Goal: Information Seeking & Learning: Learn about a topic

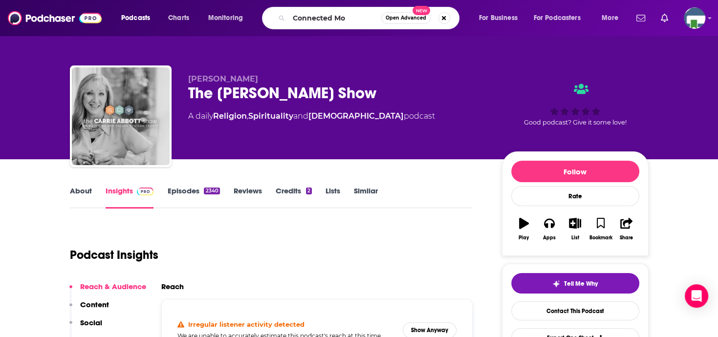
type input "Connected Mom"
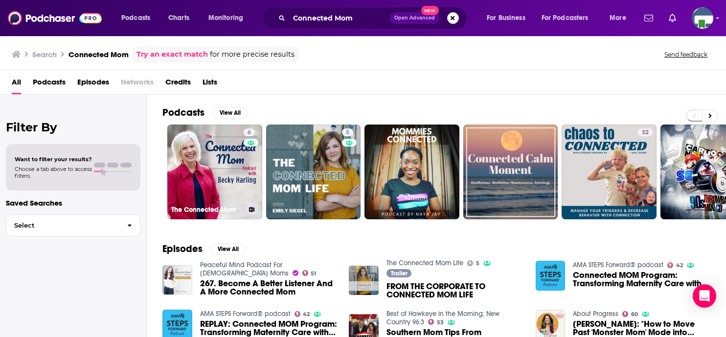
click at [235, 182] on link "6 The Connected Mom" at bounding box center [214, 172] width 95 height 95
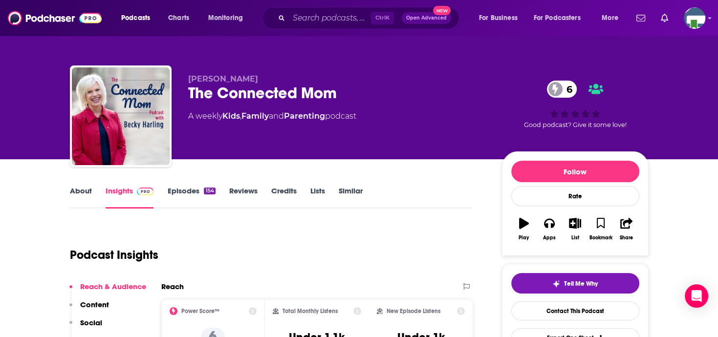
click at [78, 193] on link "About" at bounding box center [81, 197] width 22 height 22
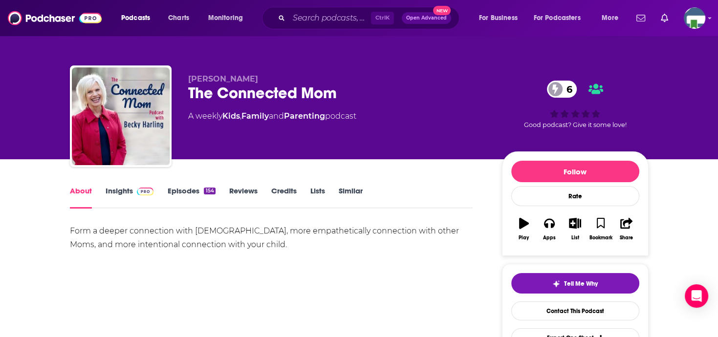
scroll to position [49, 0]
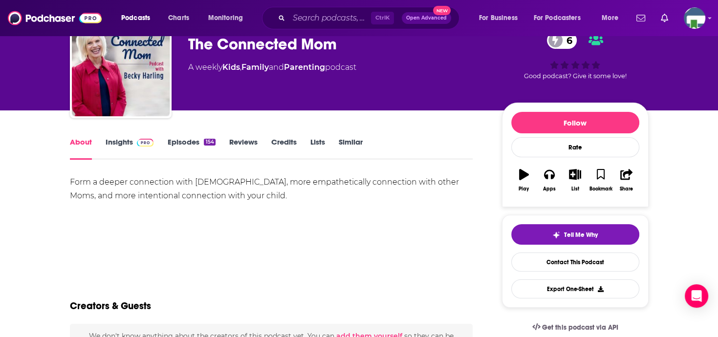
drag, startPoint x: 75, startPoint y: 179, endPoint x: 226, endPoint y: 198, distance: 152.3
click at [227, 198] on div "Form a deeper connection with [DEMOGRAPHIC_DATA], more empathetically connectio…" at bounding box center [271, 189] width 403 height 27
click at [292, 15] on input "Search podcasts, credits, & more..." at bounding box center [330, 18] width 82 height 16
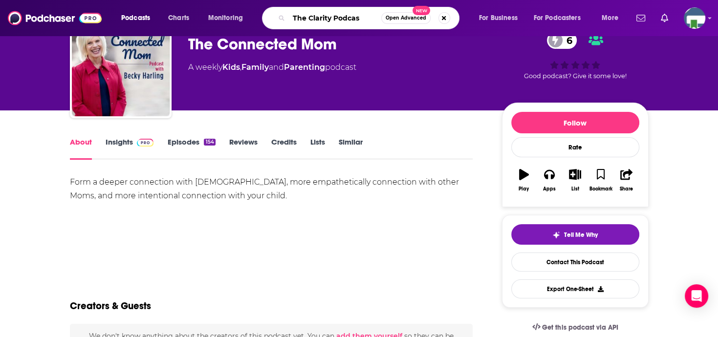
type input "The Clarity Podcast"
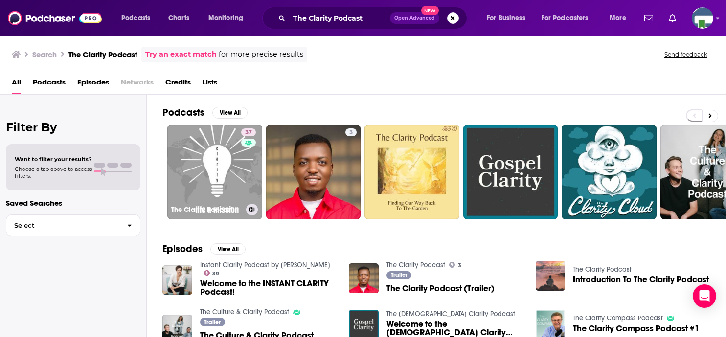
click at [217, 153] on link "37 The Clarity Podcast" at bounding box center [214, 172] width 95 height 95
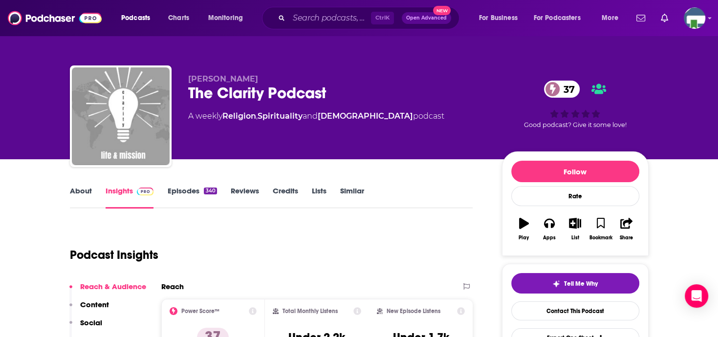
click at [451, 96] on div "The Clarity Podcast 37" at bounding box center [337, 93] width 298 height 19
click at [78, 190] on link "About" at bounding box center [81, 197] width 22 height 22
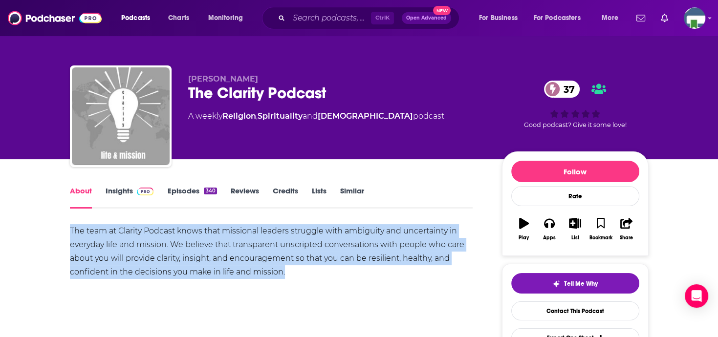
drag, startPoint x: 68, startPoint y: 232, endPoint x: 322, endPoint y: 269, distance: 256.6
copy div "The team at Clarity Podcast knows that missional leaders struggle with ambiguit…"
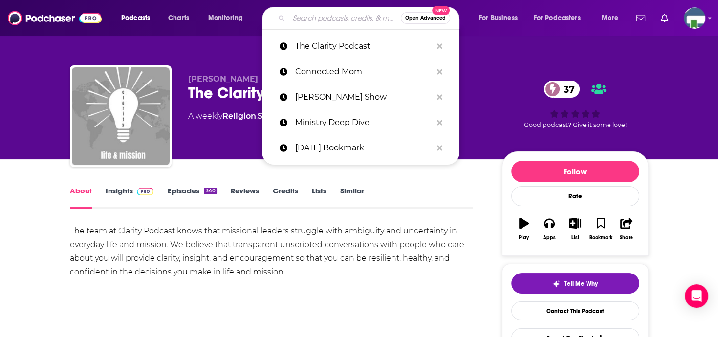
click at [302, 18] on input "Search podcasts, credits, & more..." at bounding box center [345, 18] width 112 height 16
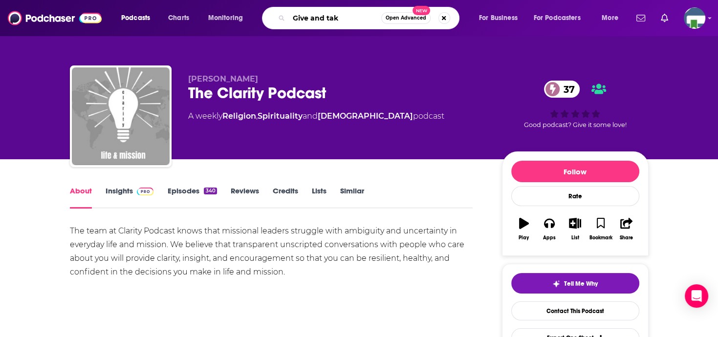
type input "Give and take"
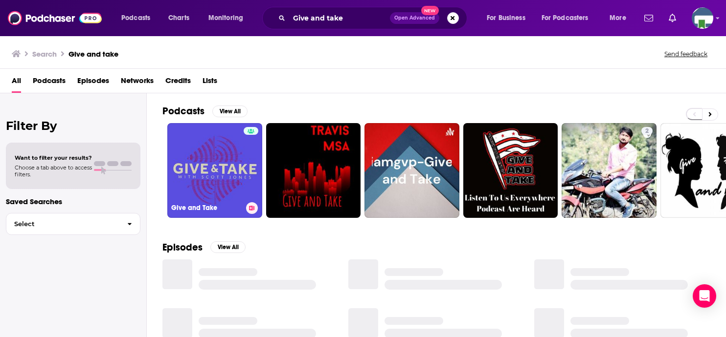
click at [215, 182] on link "Give and Take" at bounding box center [214, 170] width 95 height 95
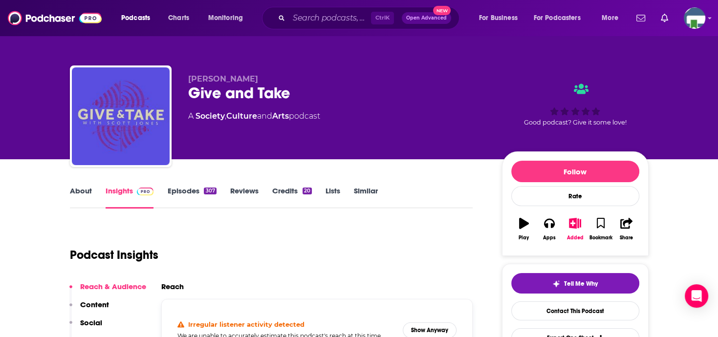
click at [84, 192] on link "About" at bounding box center [81, 197] width 22 height 22
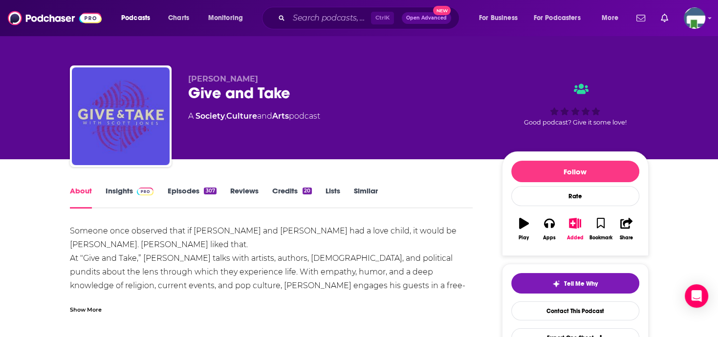
click at [188, 190] on link "Episodes 307" at bounding box center [191, 197] width 49 height 22
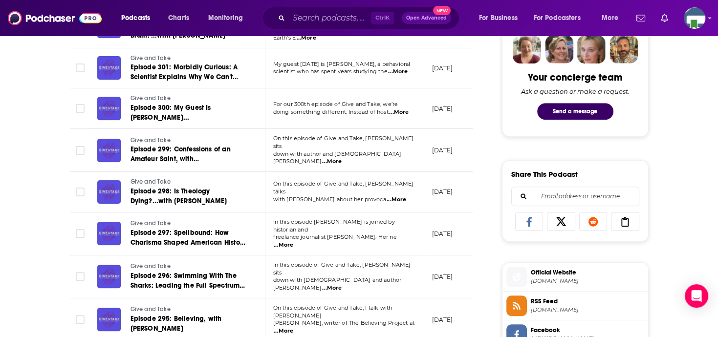
scroll to position [440, 0]
